Goal: Find specific page/section: Find specific page/section

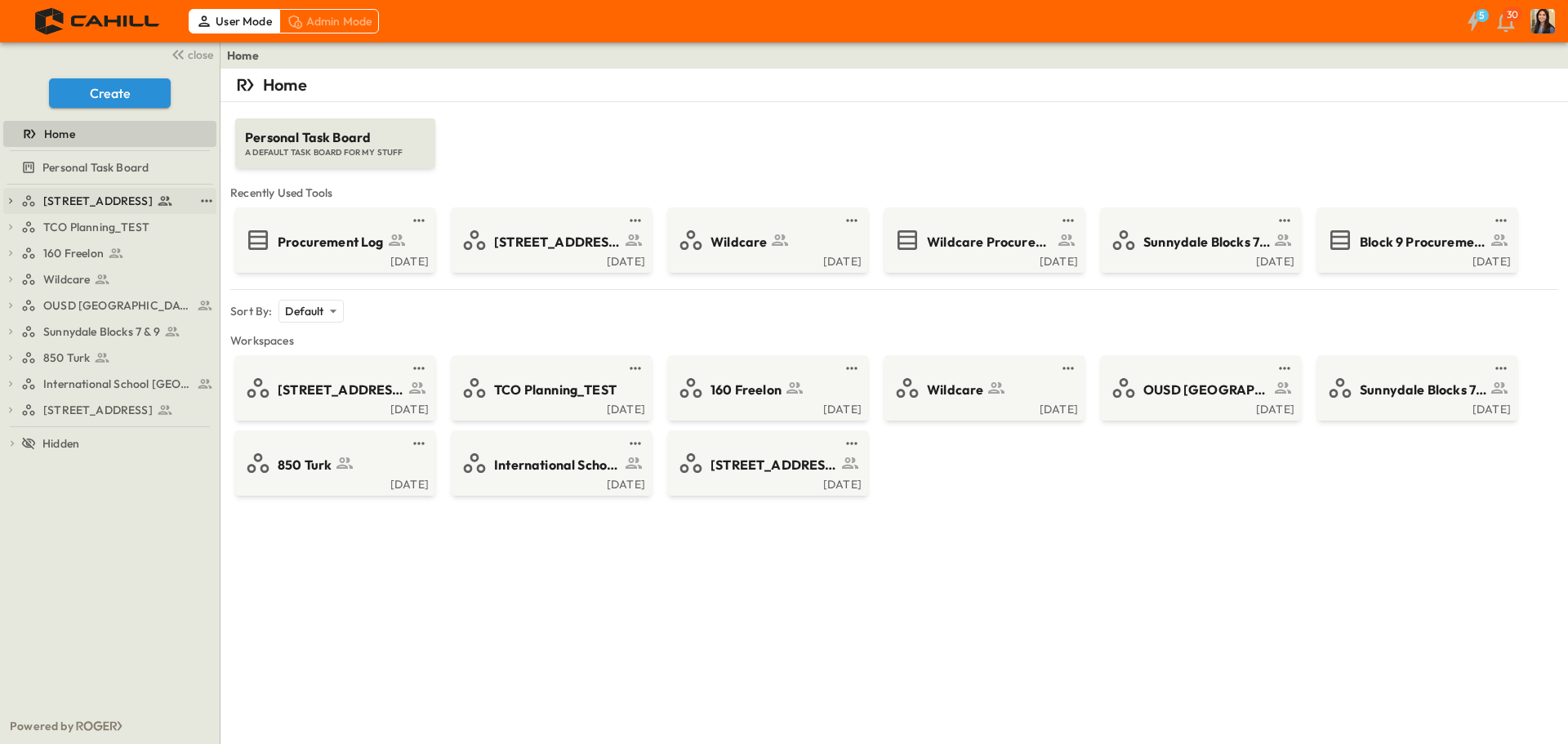
click at [77, 201] on span "[STREET_ADDRESS]" at bounding box center [98, 201] width 109 height 17
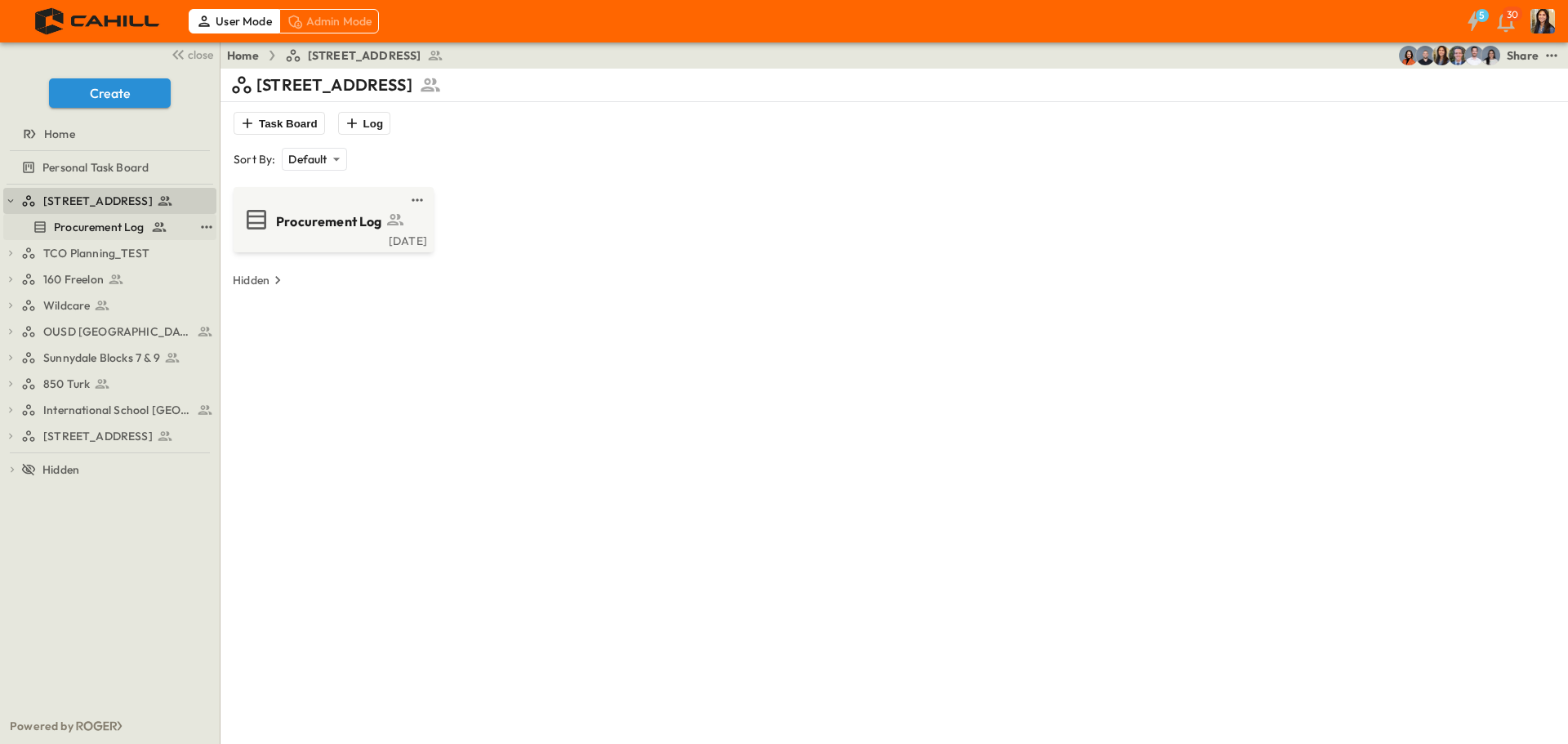
click at [73, 228] on span "Procurement Log" at bounding box center [99, 227] width 91 height 17
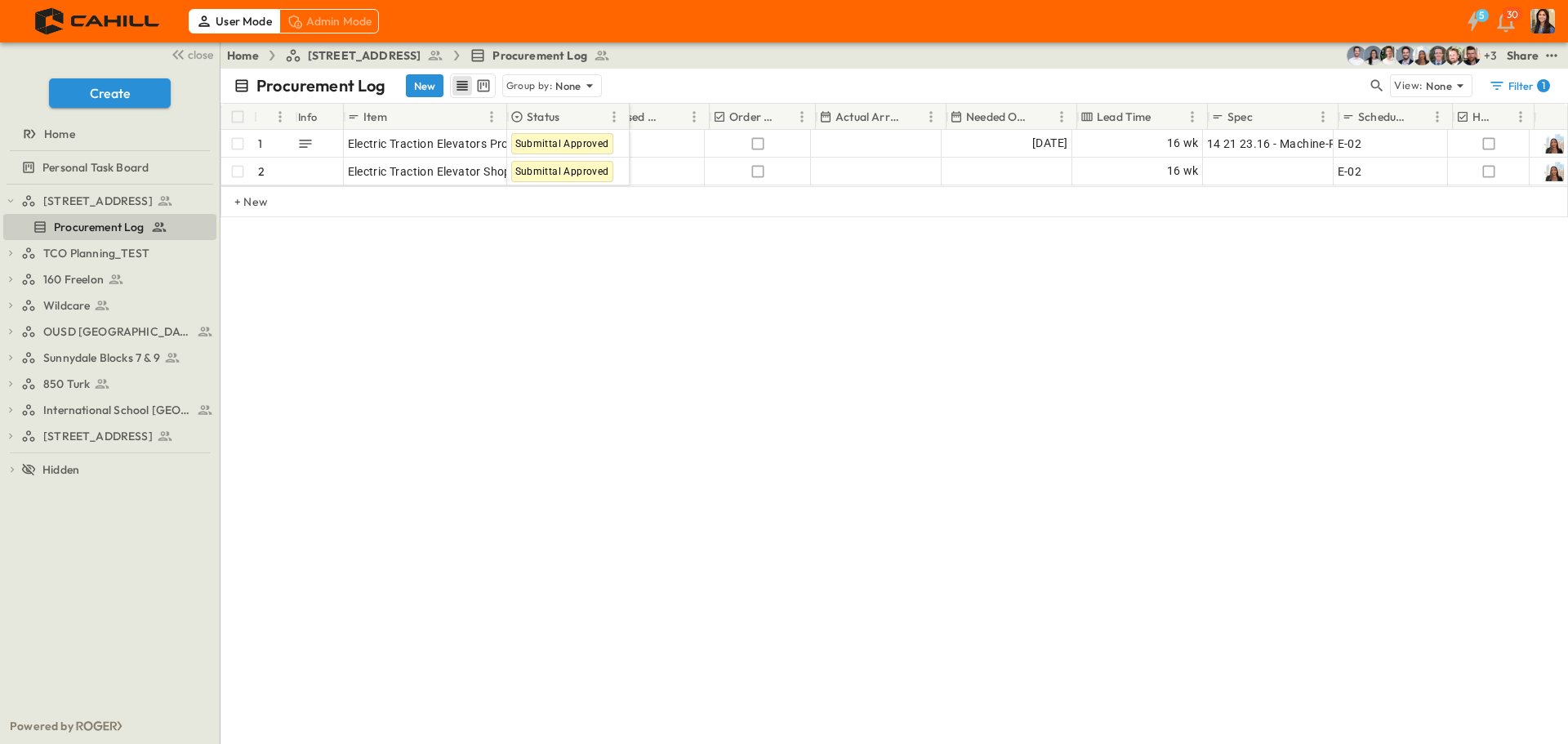
scroll to position [0, 867]
click at [59, 307] on span "Wildcare" at bounding box center [67, 305] width 47 height 17
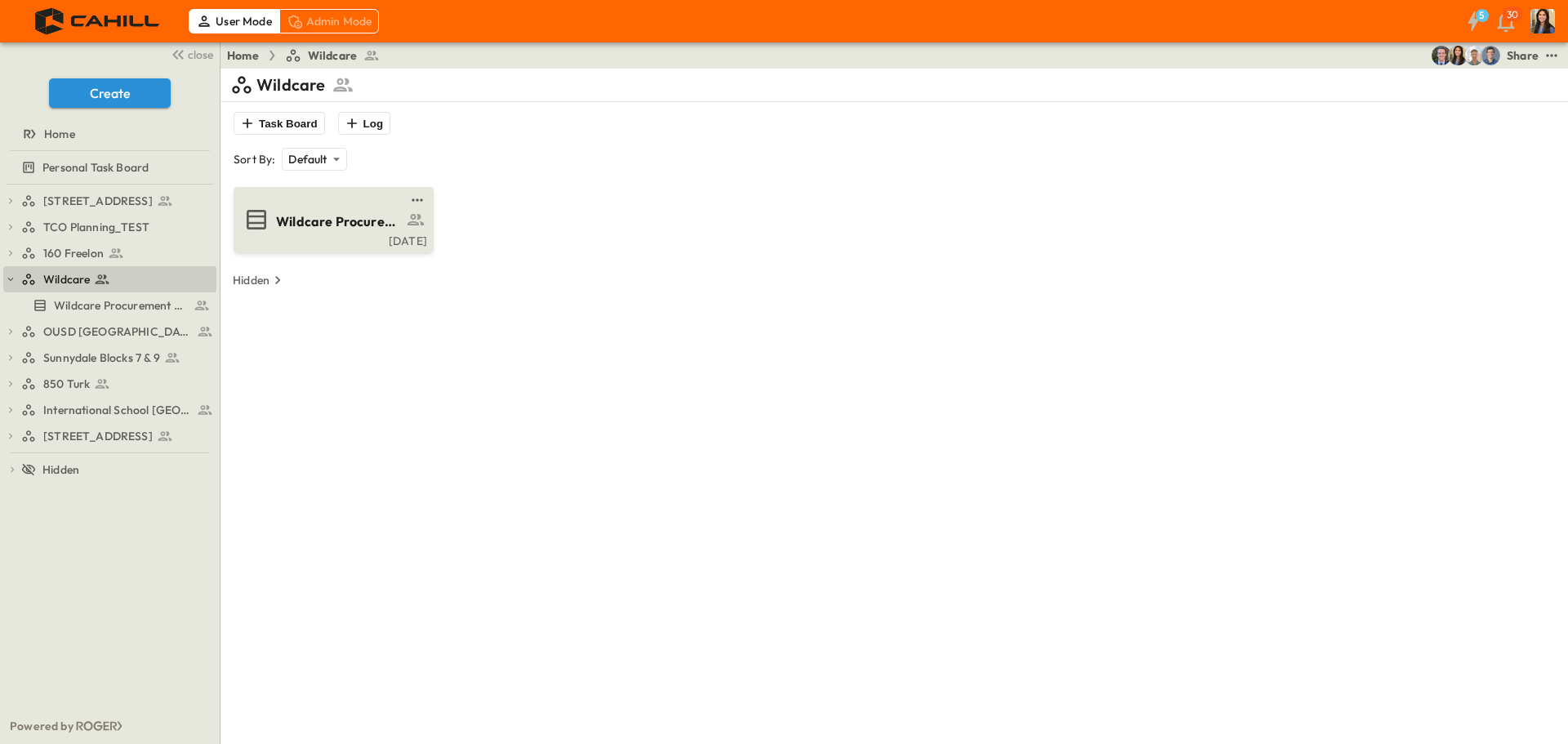
click at [309, 225] on span "Wildcare Procurement Log" at bounding box center [339, 222] width 127 height 19
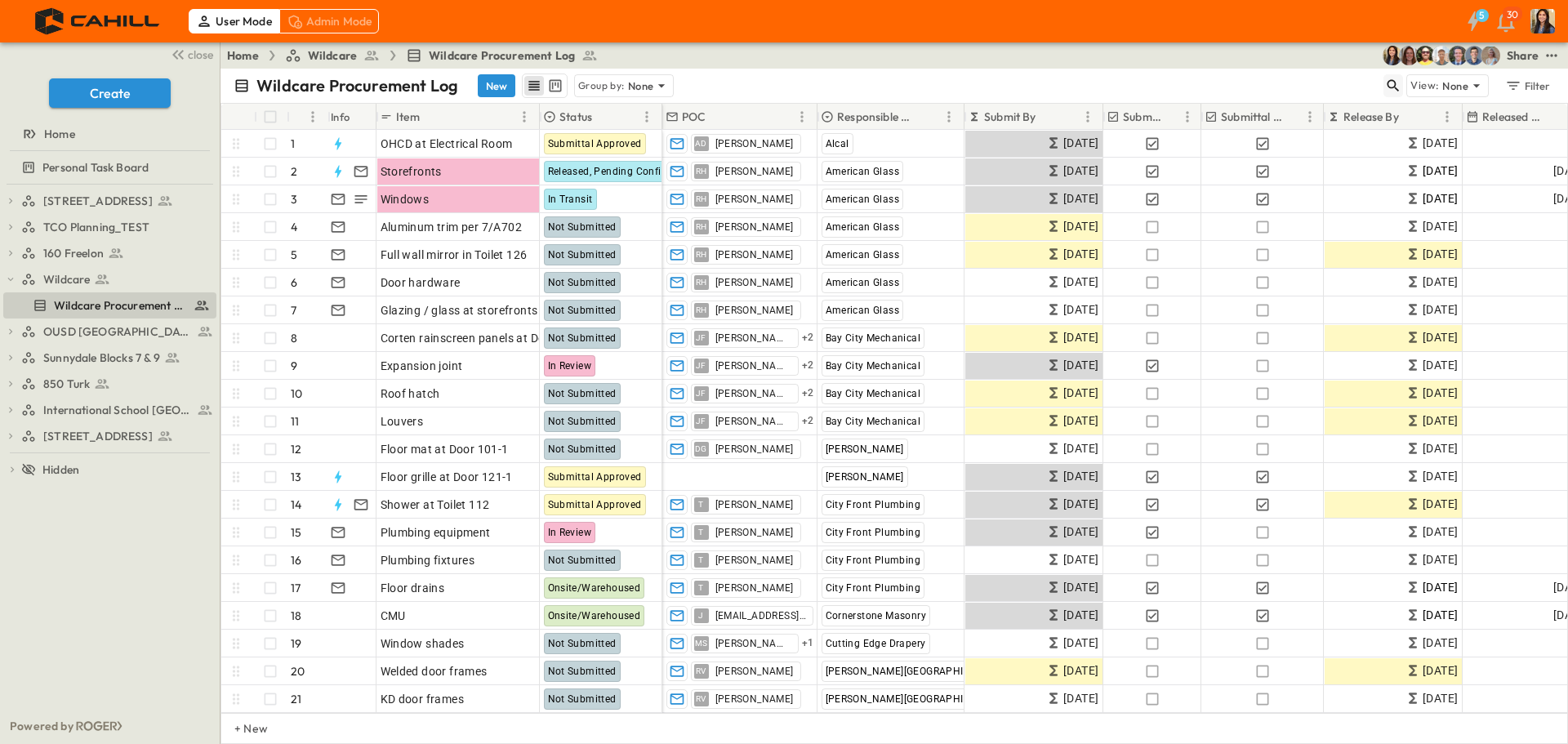
click at [1393, 90] on icon "button" at bounding box center [1393, 86] width 17 height 17
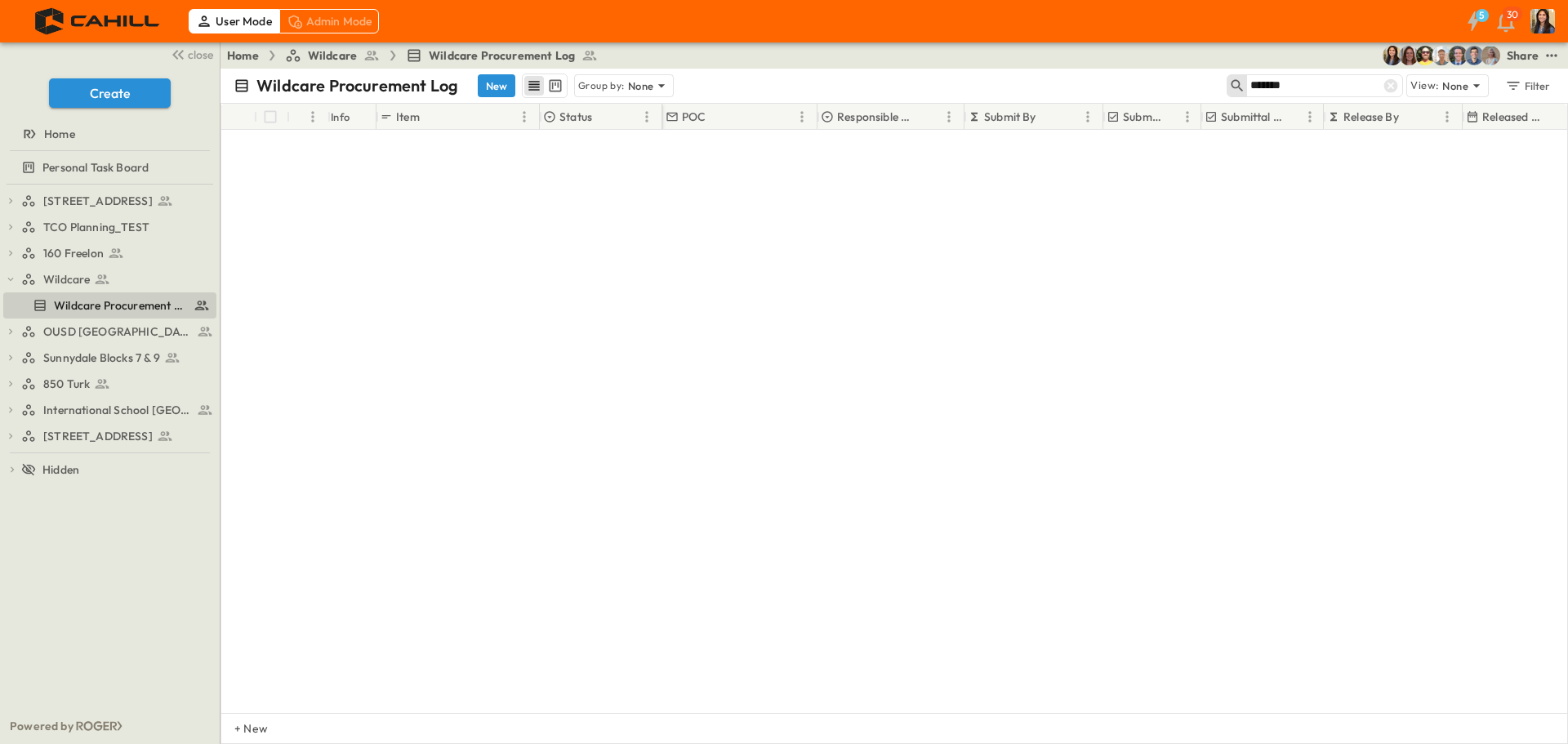
click at [1272, 86] on input "*******" at bounding box center [1307, 85] width 114 height 23
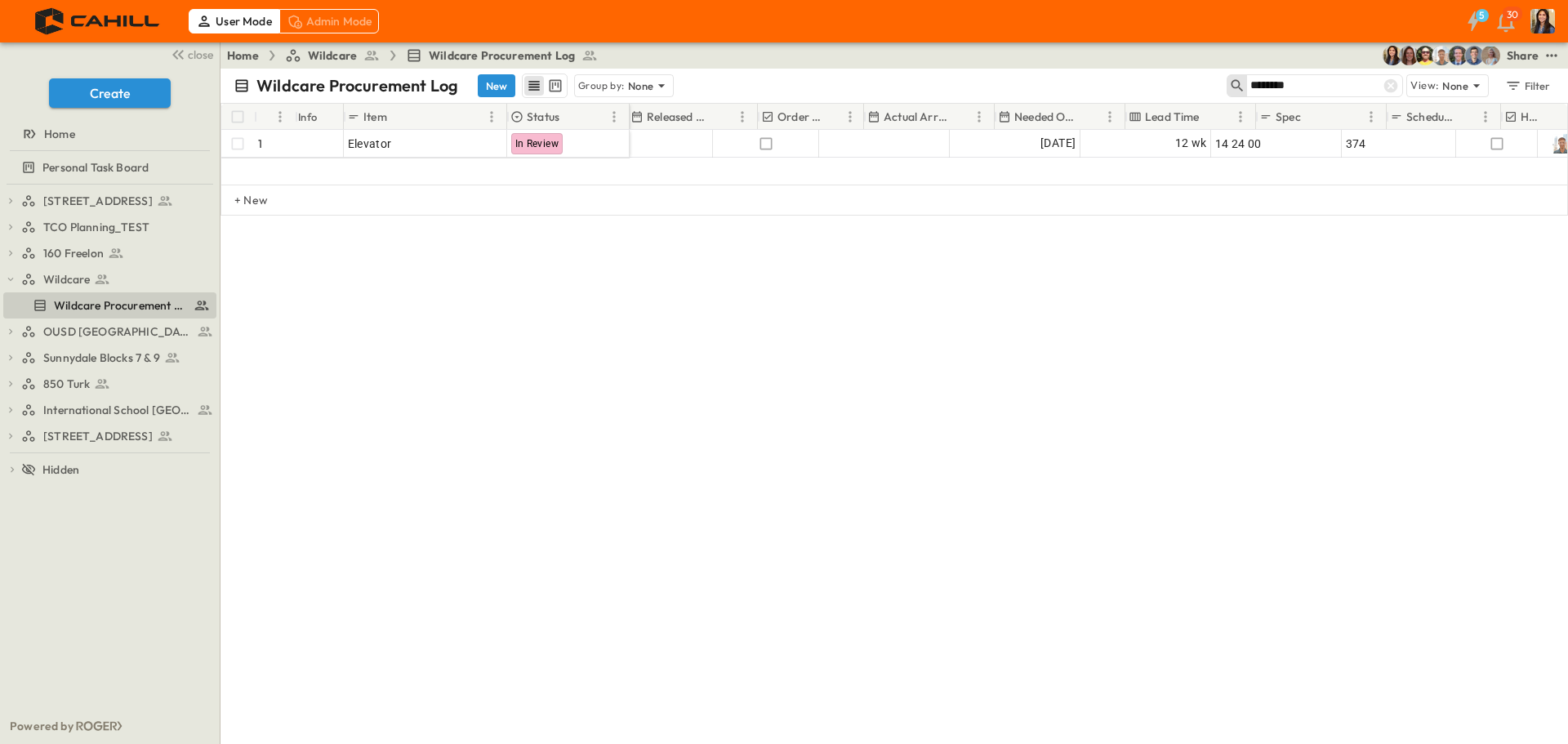
scroll to position [0, 867]
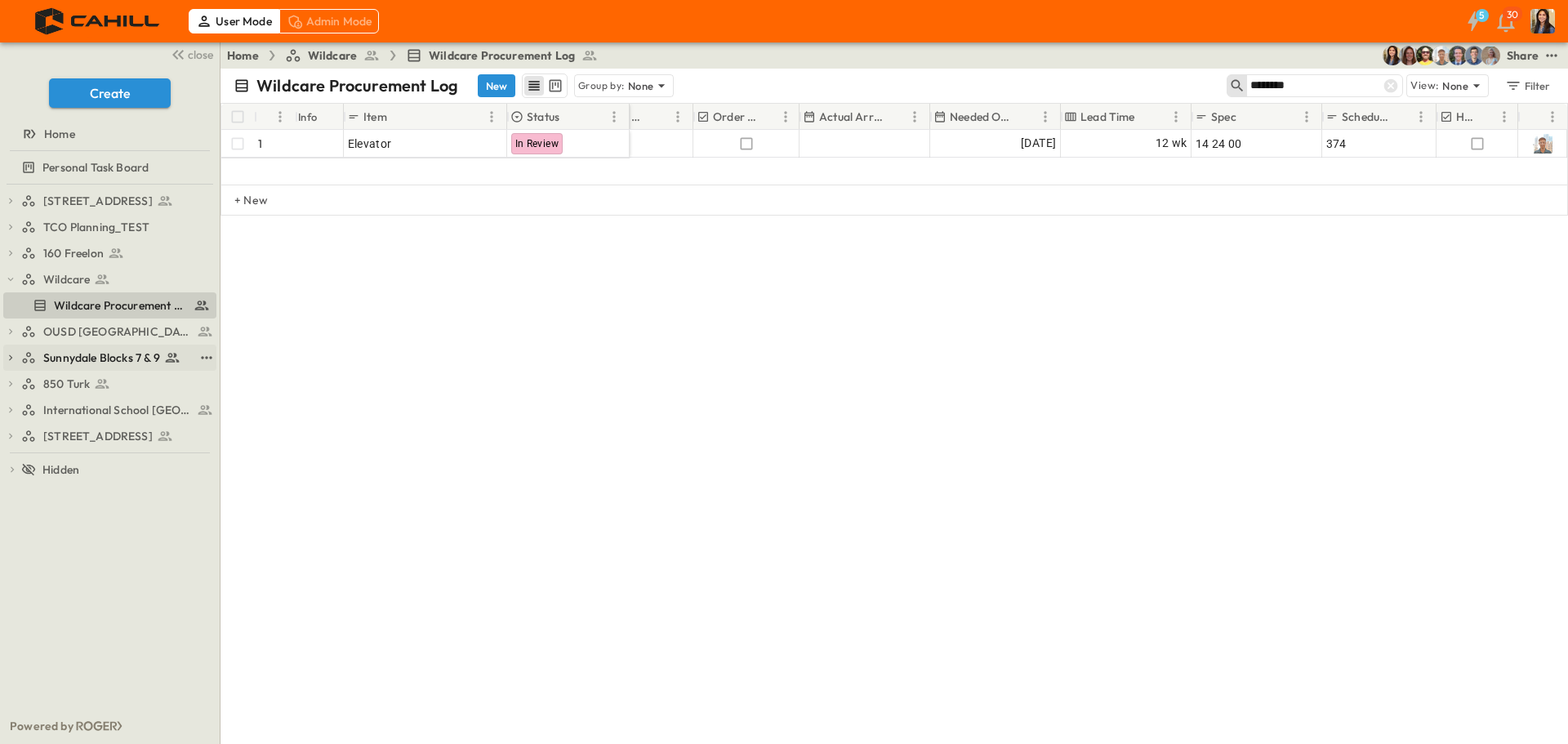
type input "********"
click at [68, 356] on span "Sunnydale Blocks 7 & 9" at bounding box center [102, 358] width 117 height 17
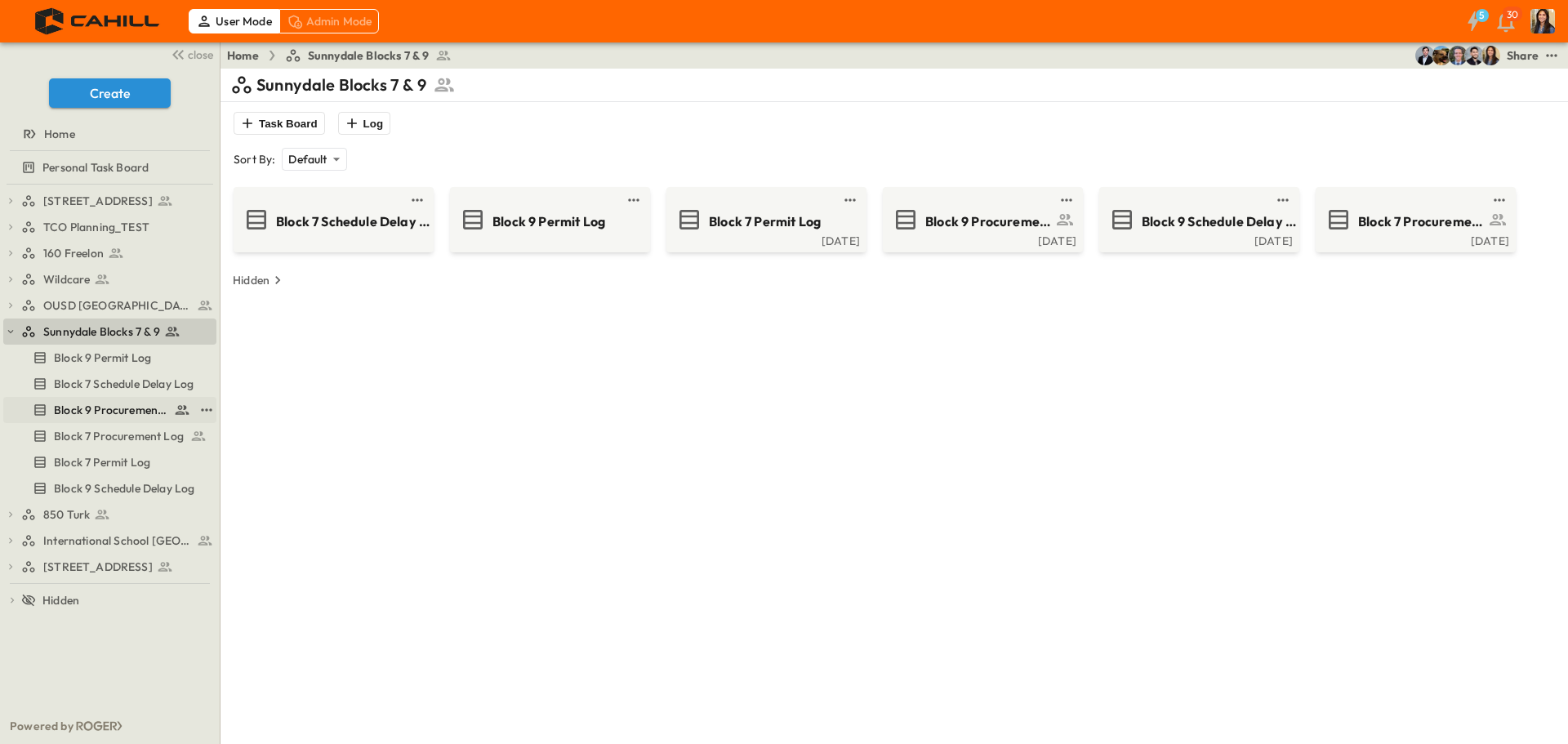
click at [90, 400] on link "Block 9 Procurement Log" at bounding box center [98, 410] width 190 height 23
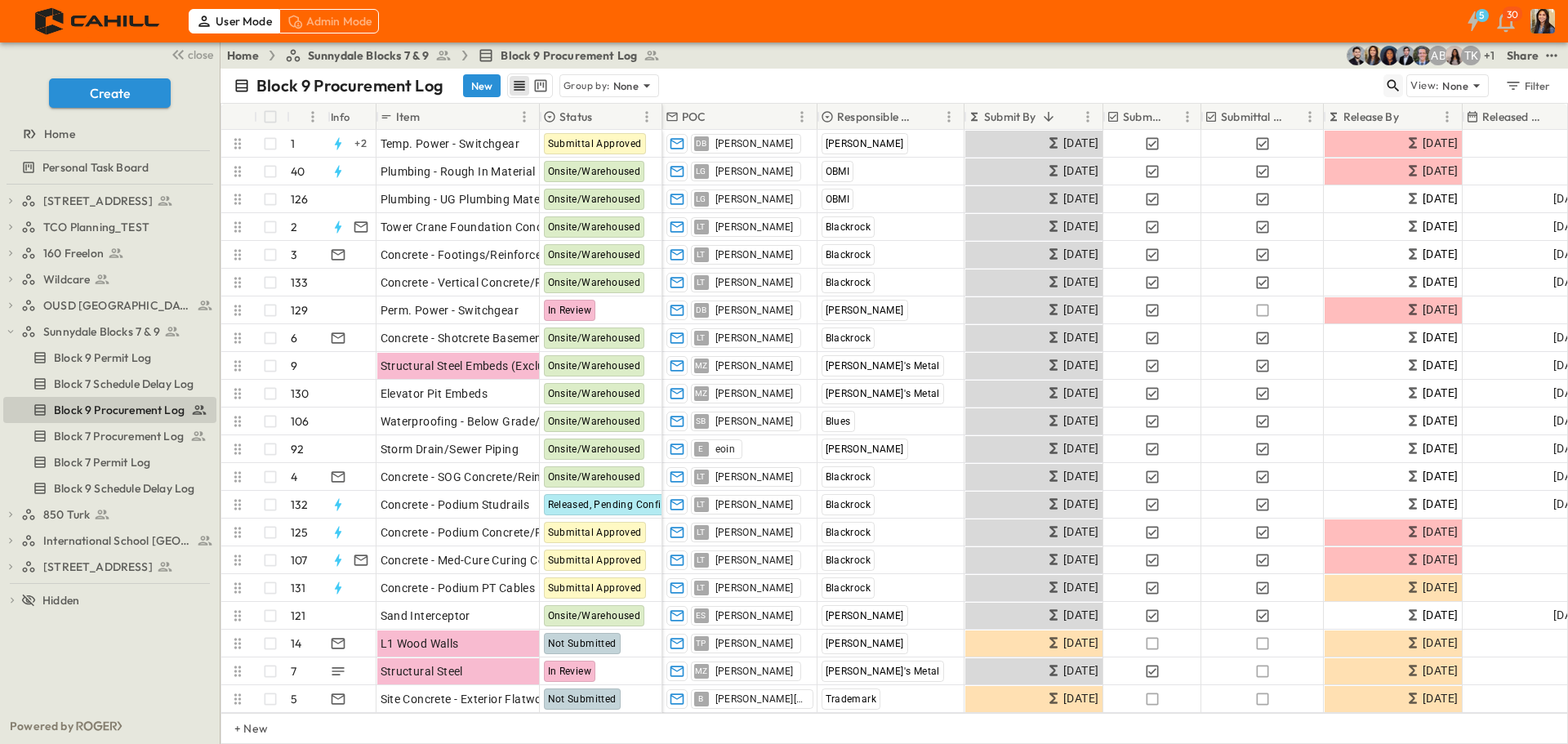
click at [1385, 83] on div "Block 9 Procurement Log New Group by: None View: None Filter" at bounding box center [893, 85] width 1347 height 34
click at [1390, 84] on icon "button" at bounding box center [1393, 86] width 17 height 17
click at [1301, 92] on input "text" at bounding box center [1307, 85] width 114 height 23
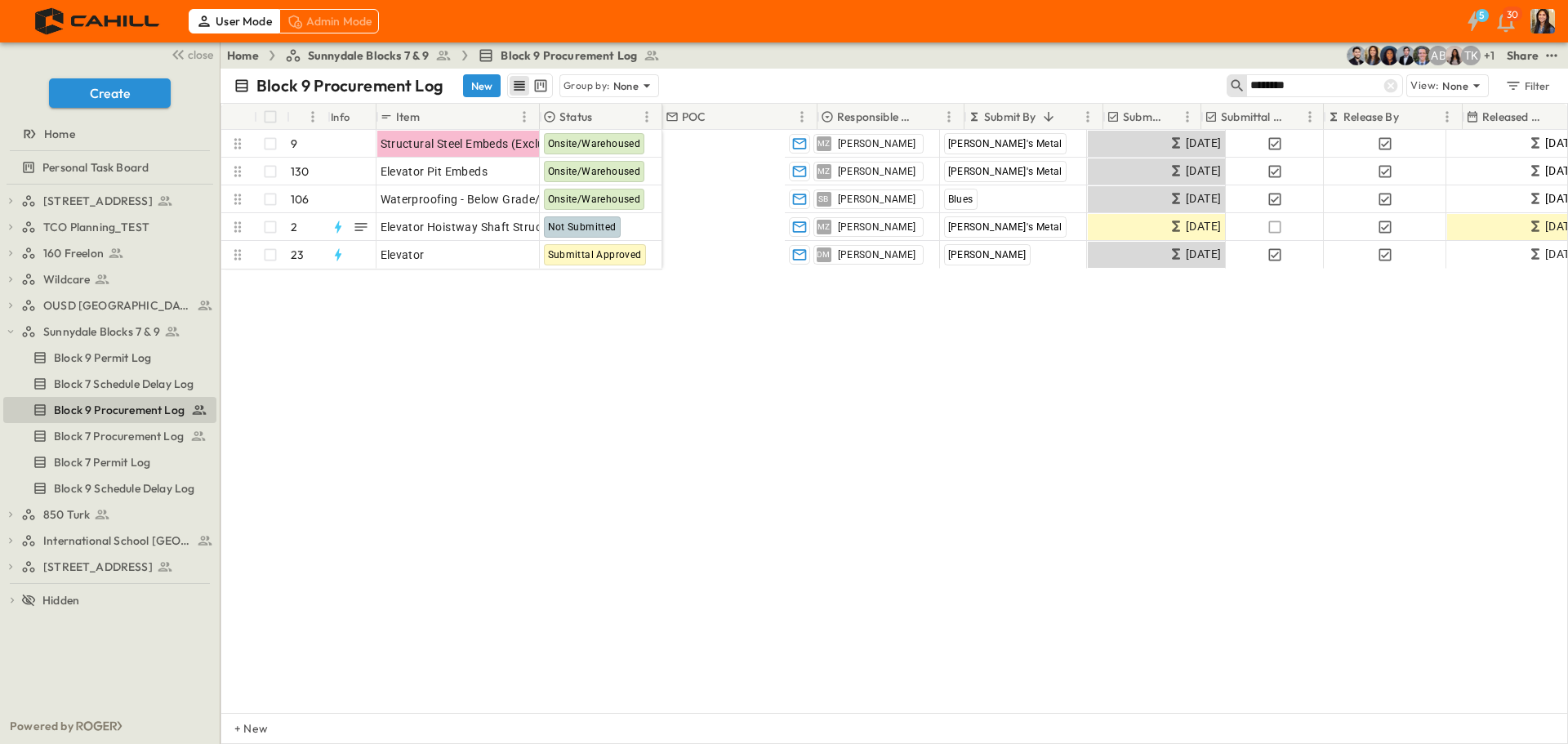
click at [1345, 88] on input "********" at bounding box center [1307, 85] width 114 height 23
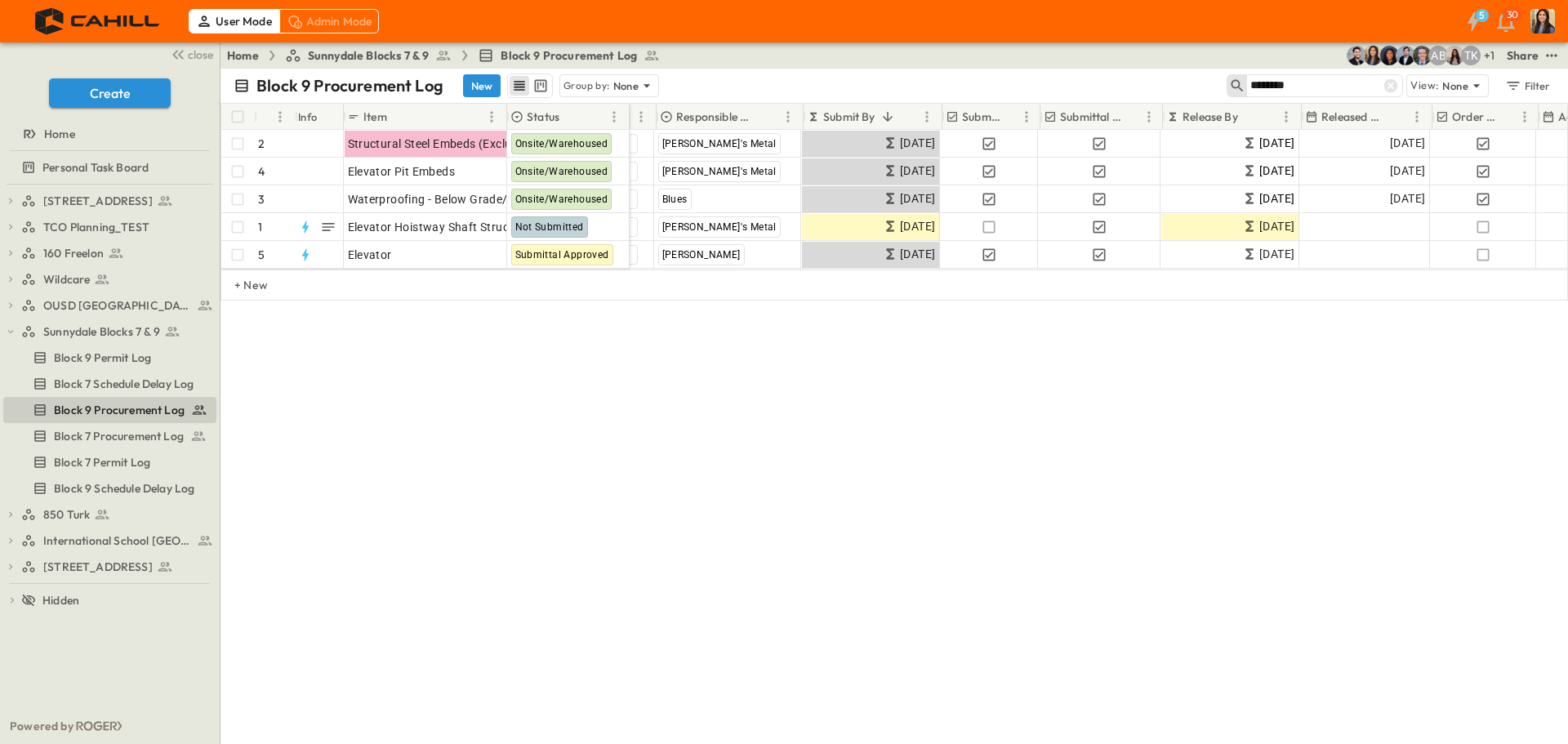
scroll to position [0, 128]
type input "********"
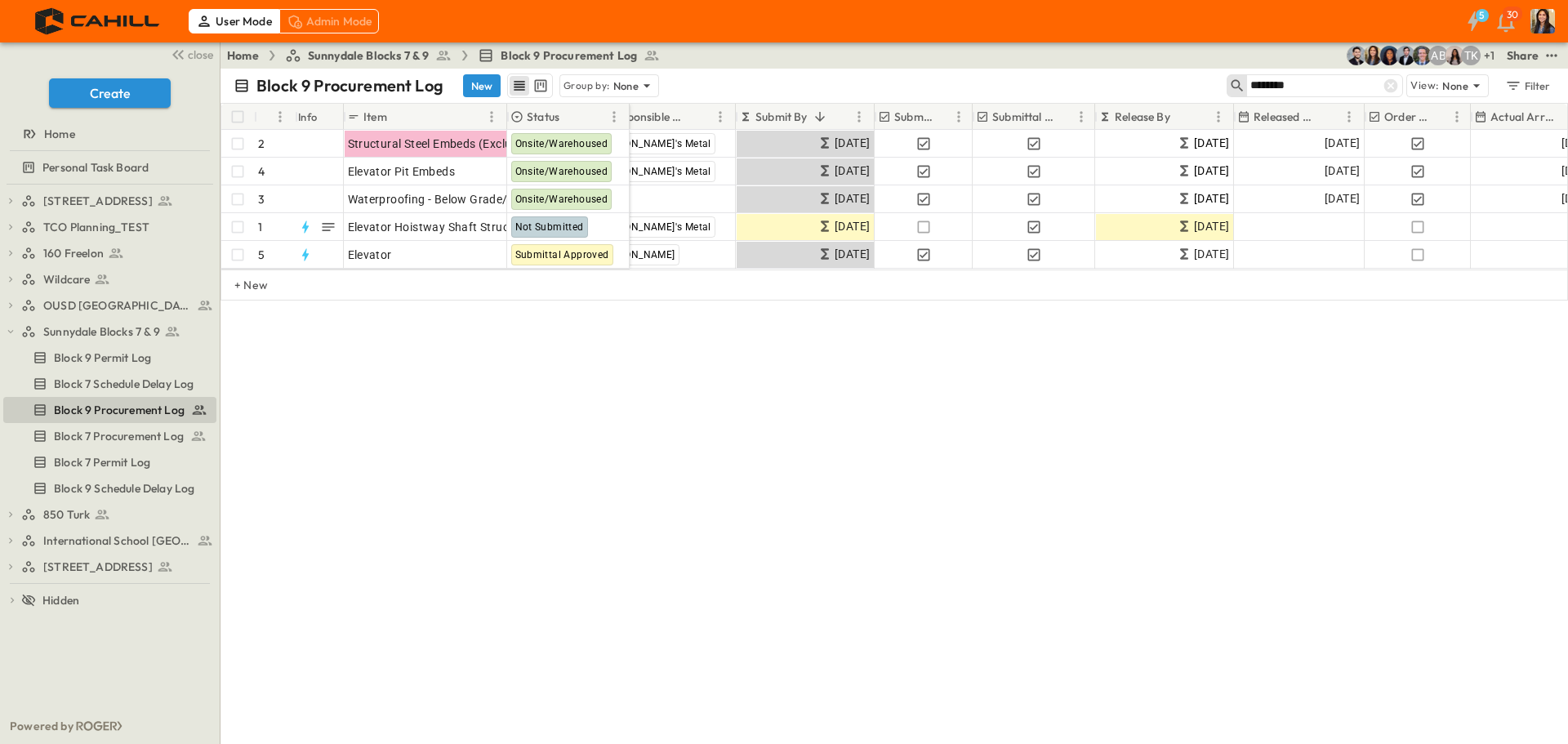
scroll to position [0, 218]
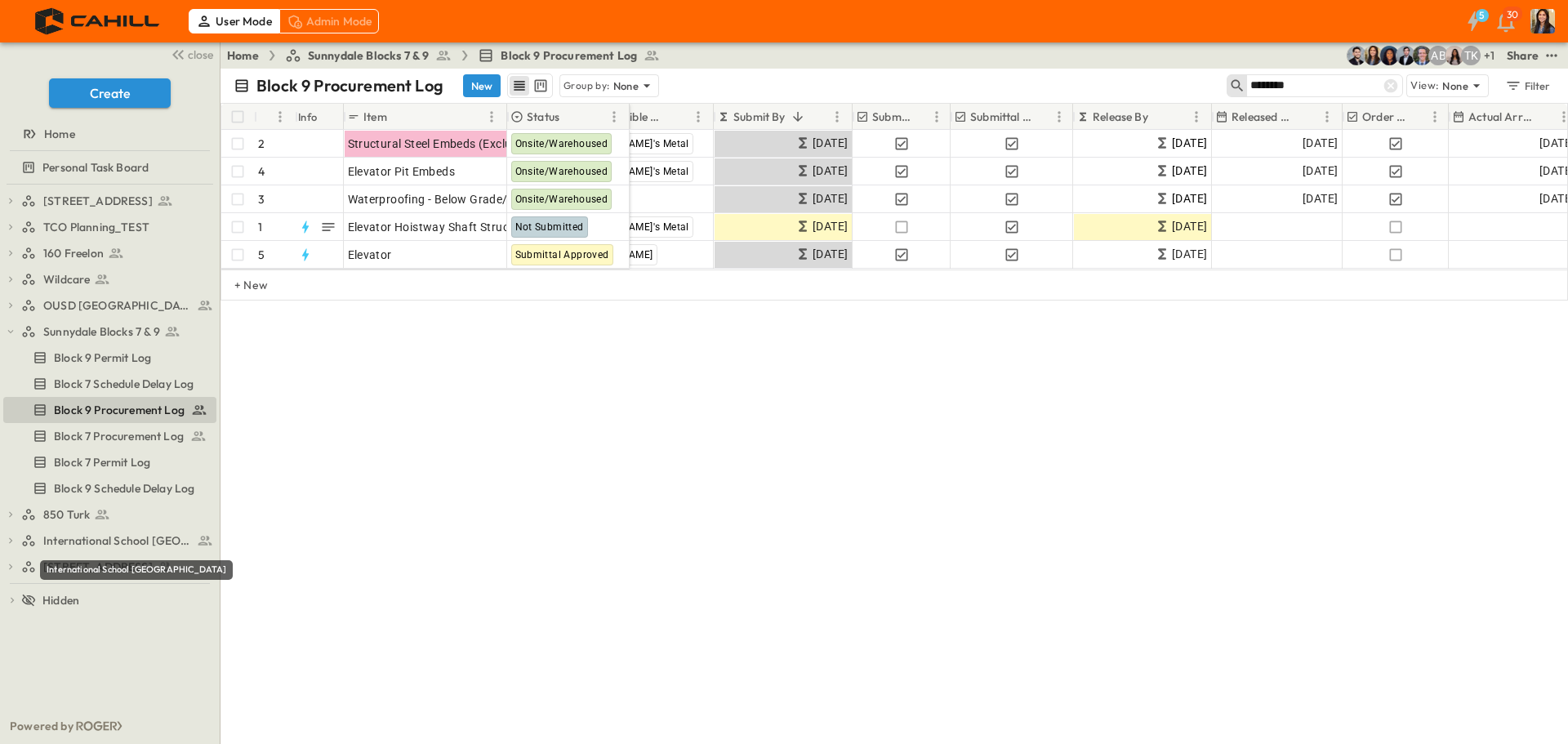
click at [68, 565] on div "International School [GEOGRAPHIC_DATA]" at bounding box center [136, 570] width 193 height 19
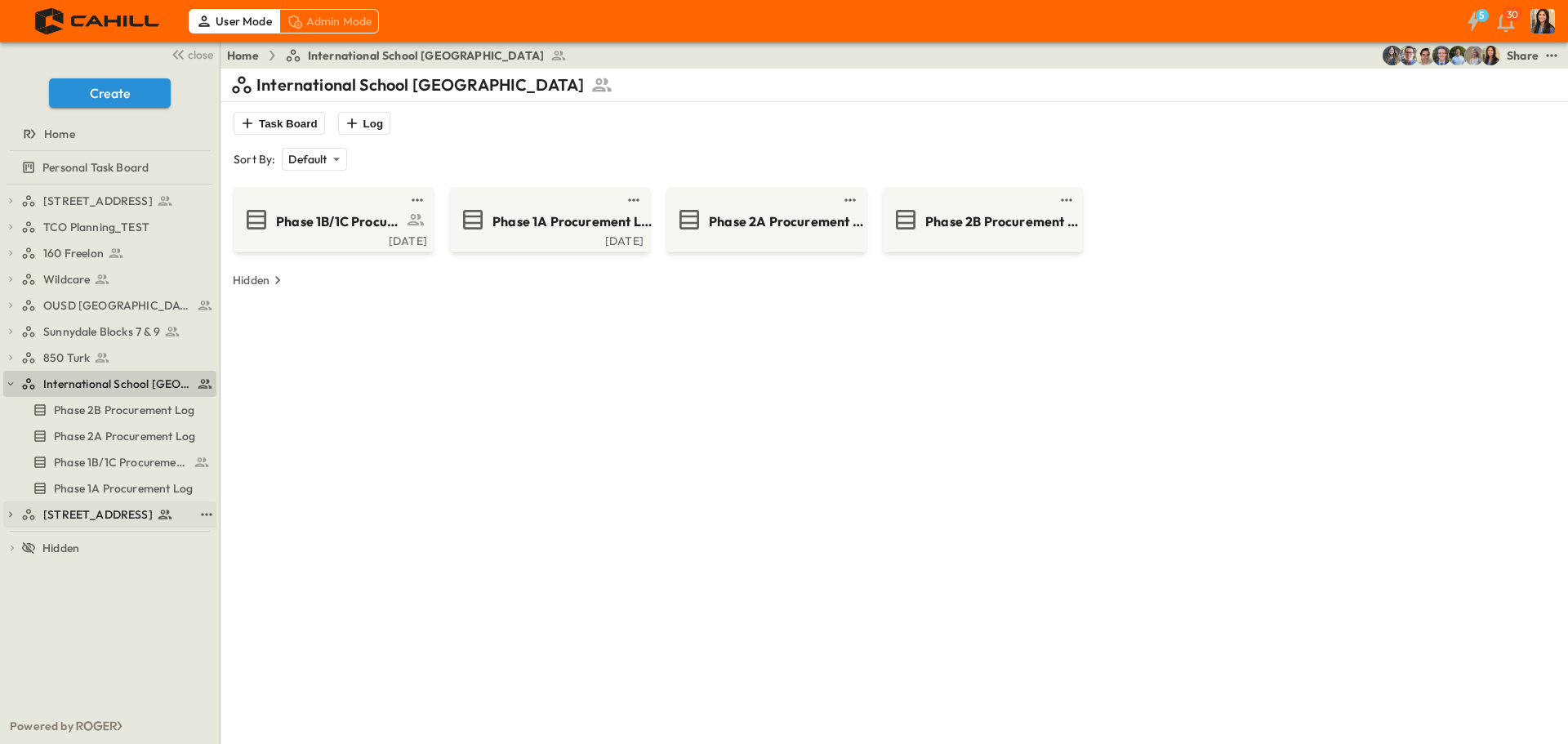
click at [92, 520] on span "[STREET_ADDRESS]" at bounding box center [98, 515] width 109 height 17
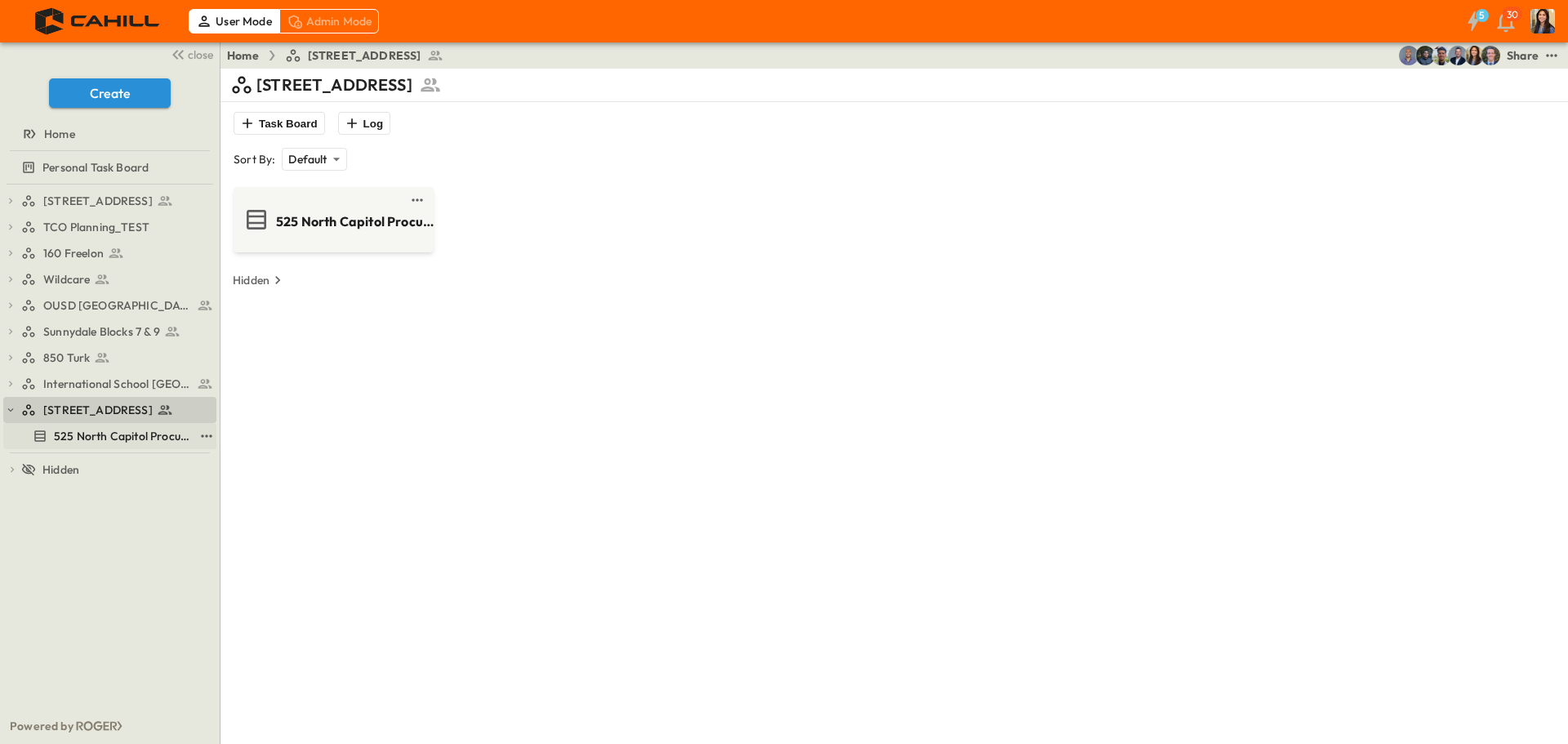
click at [78, 440] on span "525 North Capitol Procurement Log" at bounding box center [123, 436] width 139 height 17
